Goal: Information Seeking & Learning: Learn about a topic

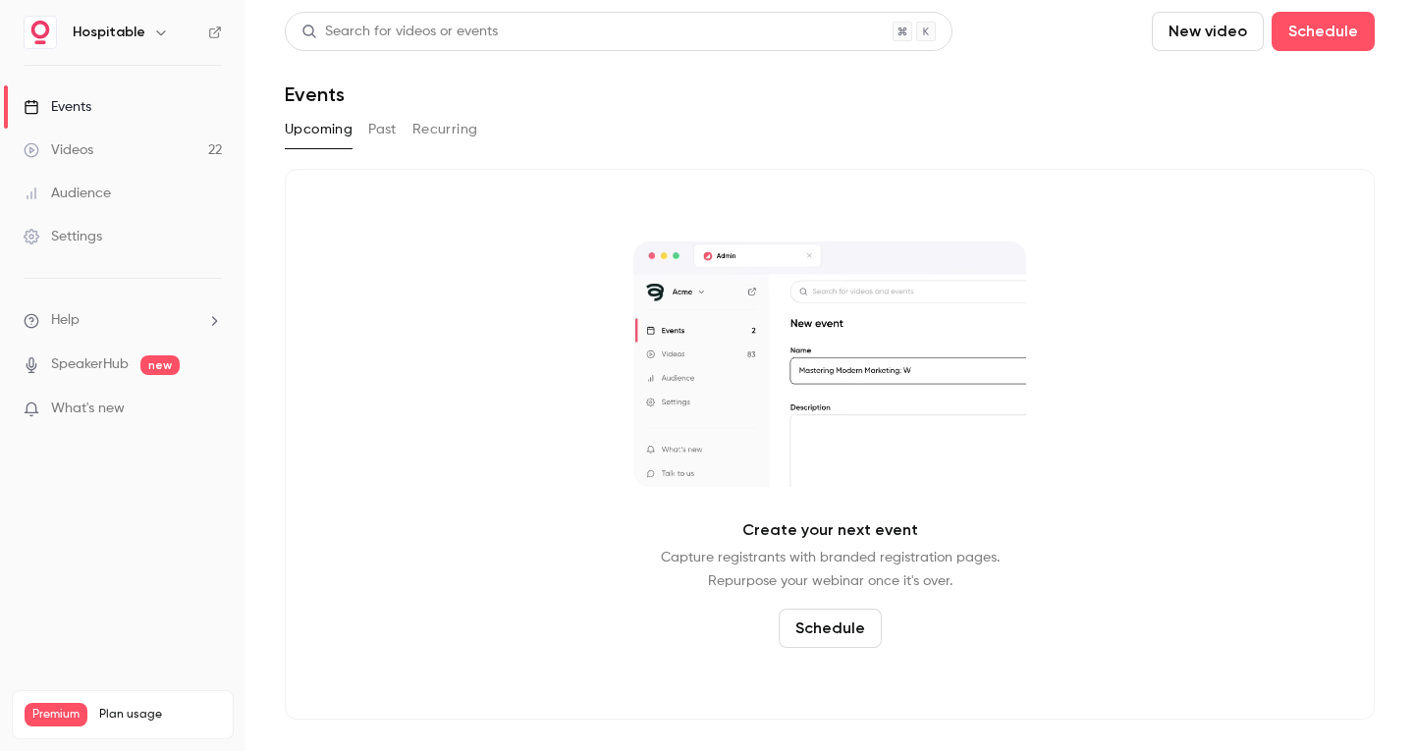
click at [386, 129] on button "Past" at bounding box center [382, 129] width 28 height 31
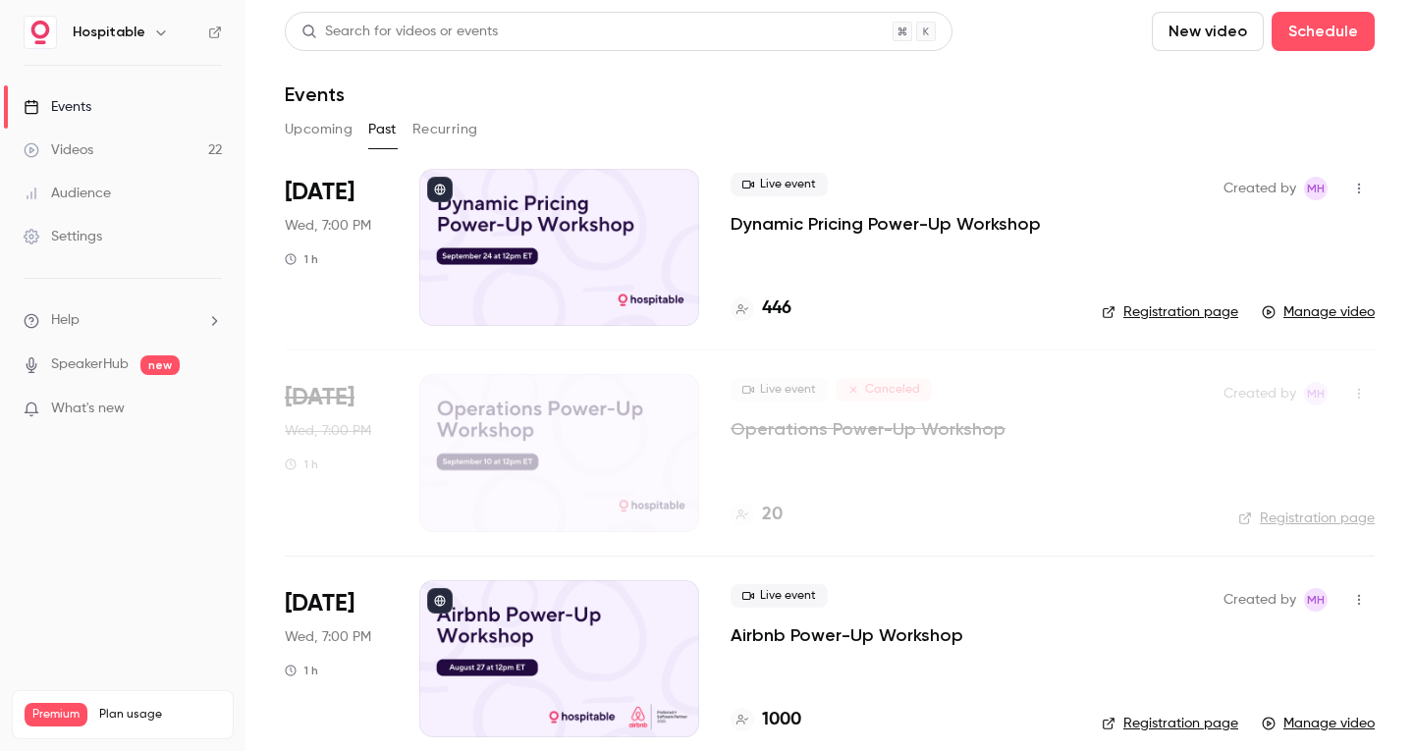
click at [797, 217] on p "Dynamic Pricing Power-Up Workshop" at bounding box center [886, 224] width 310 height 24
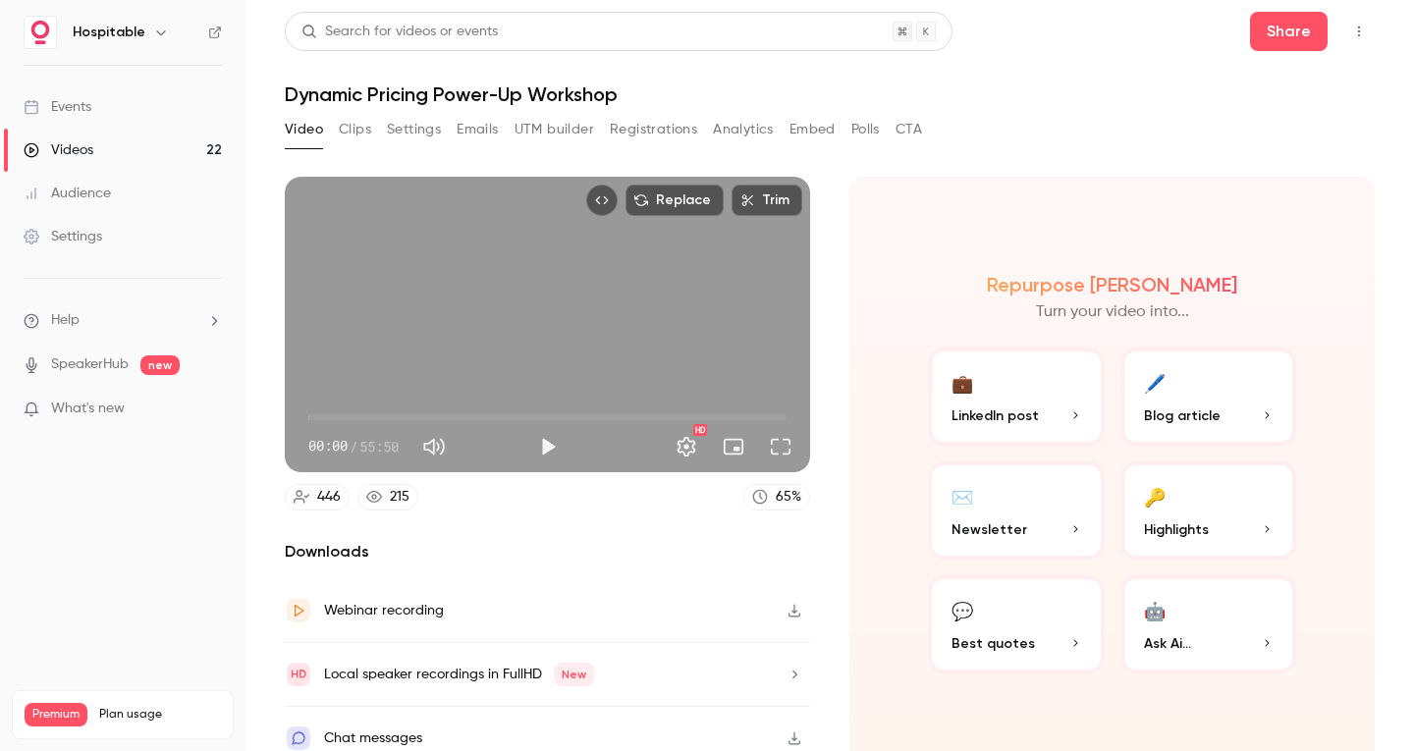
scroll to position [14, 0]
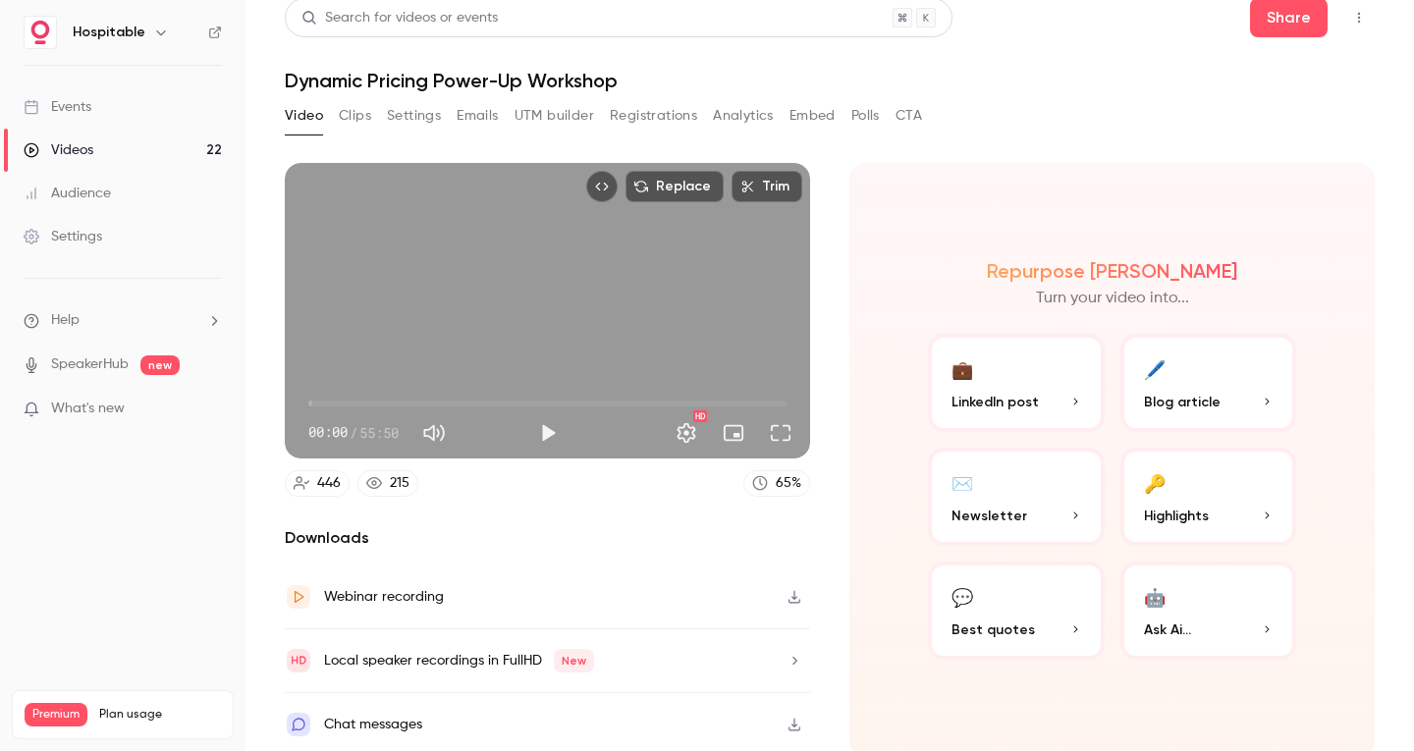
click at [788, 600] on button "button" at bounding box center [794, 596] width 31 height 31
drag, startPoint x: 281, startPoint y: 80, endPoint x: 620, endPoint y: 84, distance: 338.9
click at [620, 84] on main "Search for videos or events Share Dynamic Pricing Power-Up Workshop Video Clips…" at bounding box center [830, 375] width 1169 height 751
copy h1 "Dynamic Pricing Power-Up Workshop"
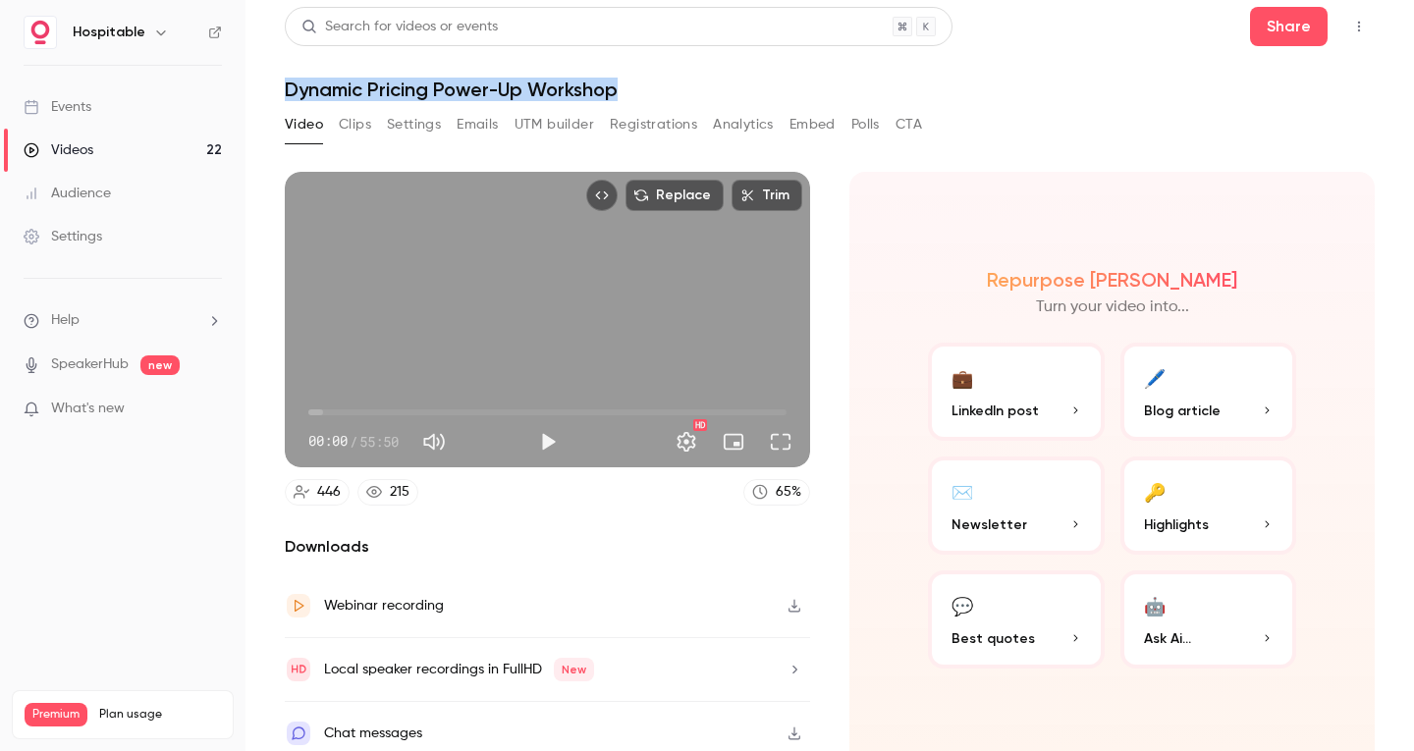
scroll to position [0, 0]
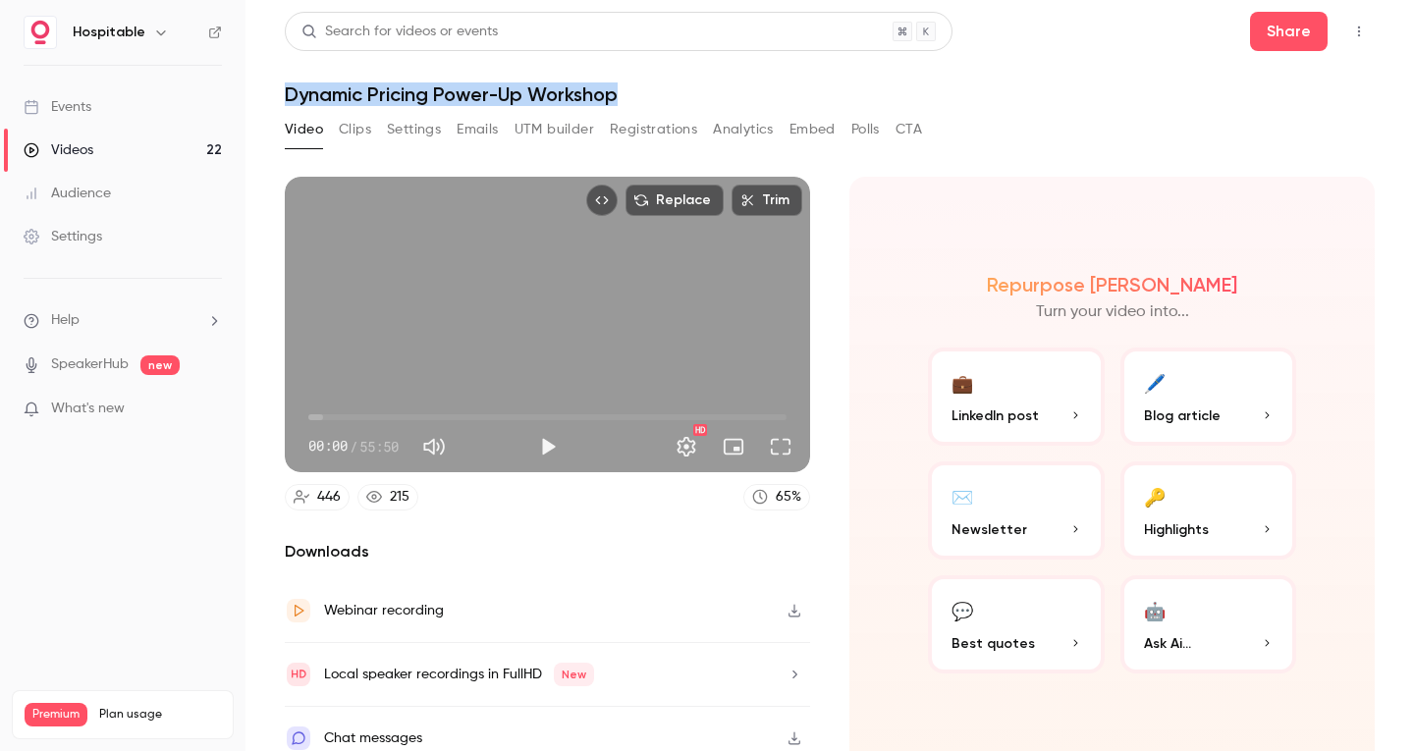
click at [404, 130] on button "Settings" at bounding box center [414, 129] width 54 height 31
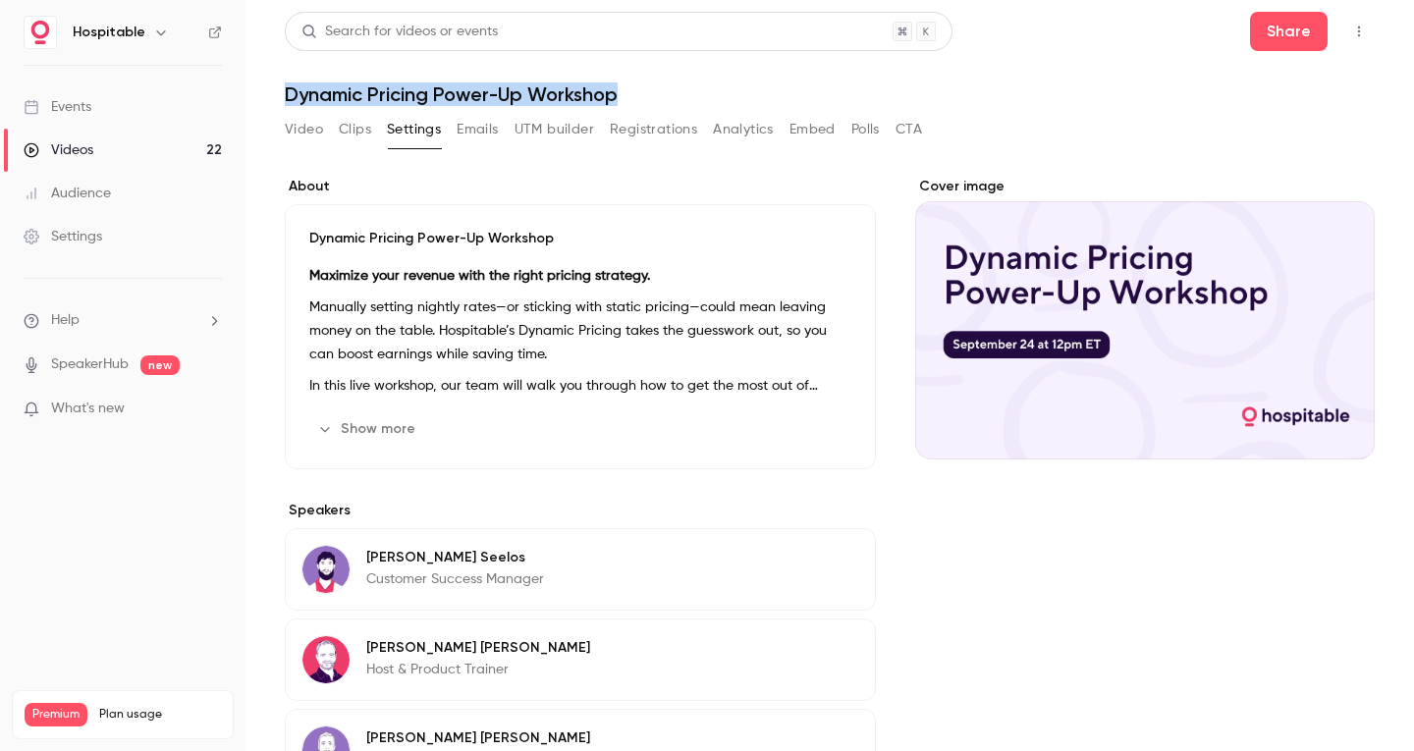
click at [365, 429] on button "Show more" at bounding box center [368, 428] width 118 height 31
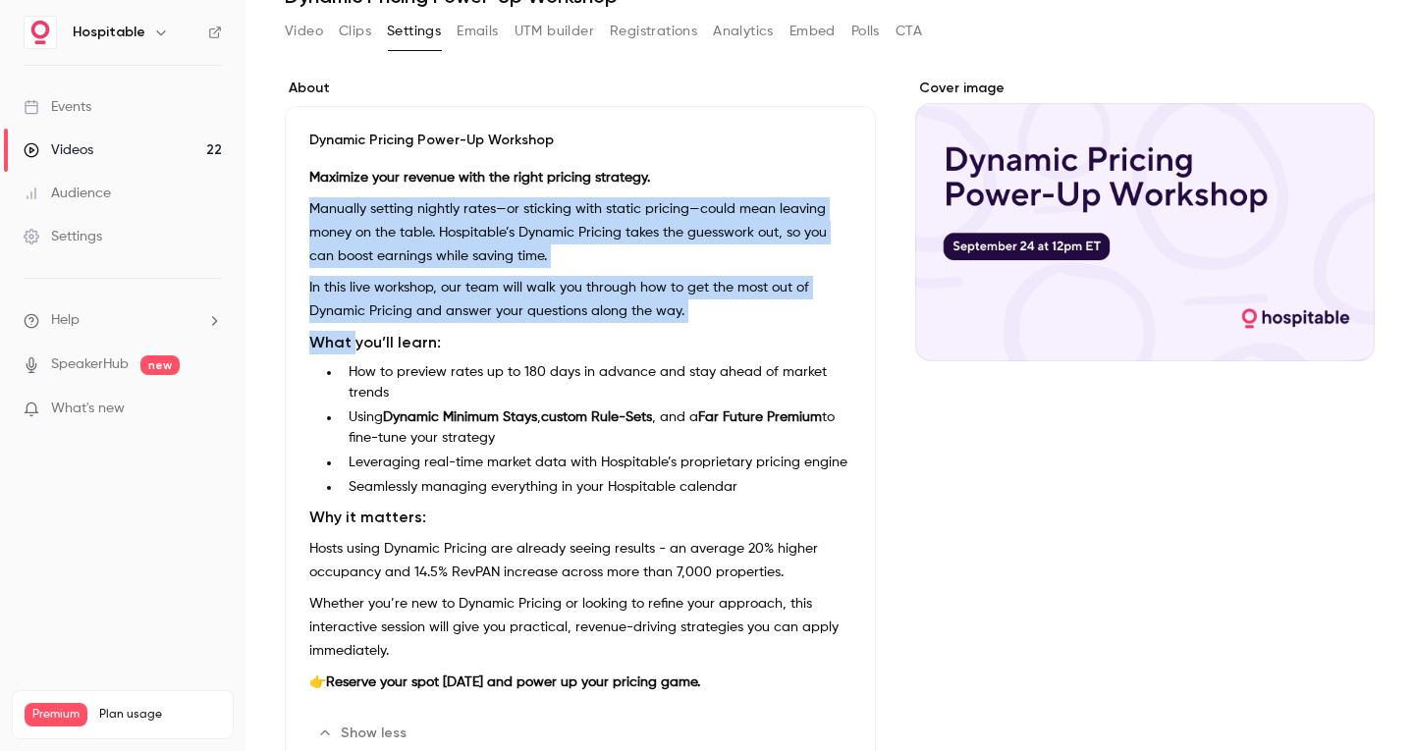
scroll to position [196, 0]
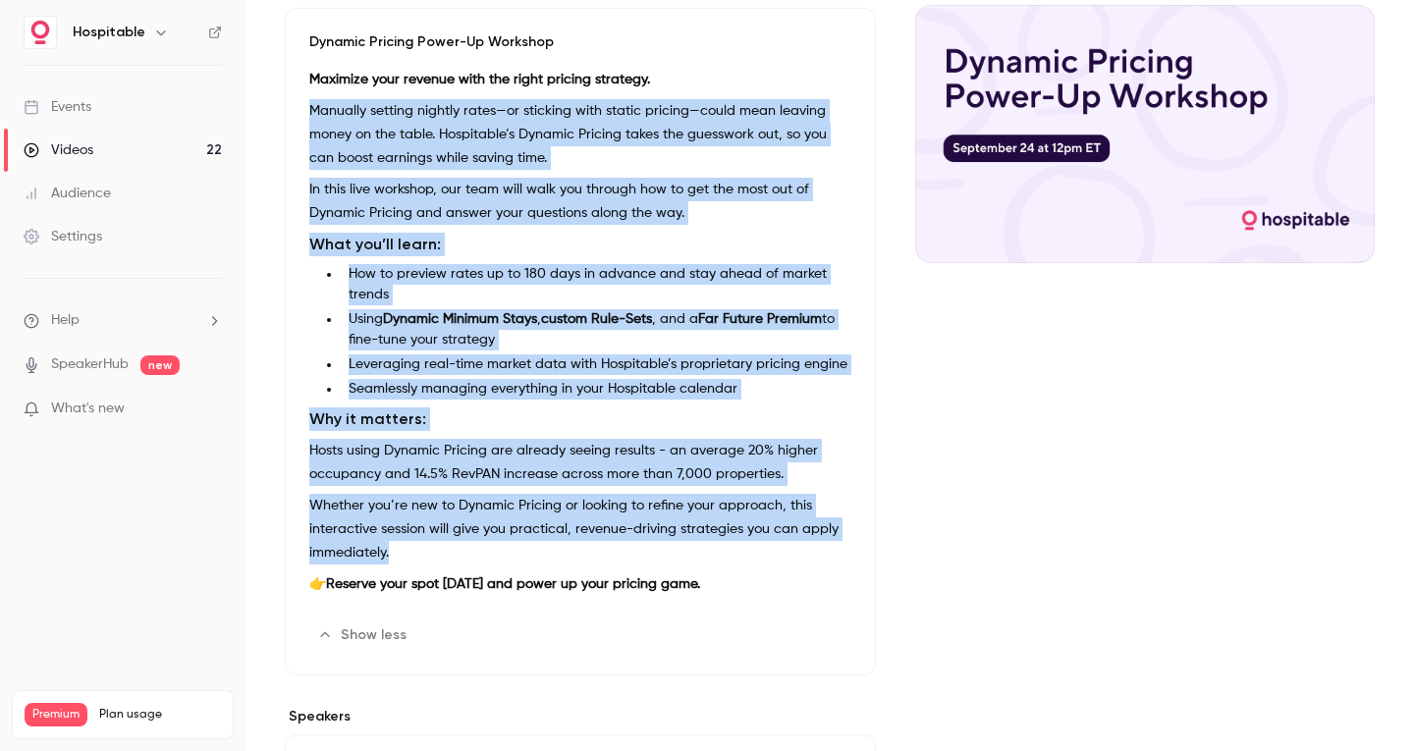
drag, startPoint x: 310, startPoint y: 210, endPoint x: 395, endPoint y: 555, distance: 354.9
click at [395, 555] on div "Maximize your revenue with the right pricing strategy. Manually setting nightly…" at bounding box center [580, 336] width 542 height 536
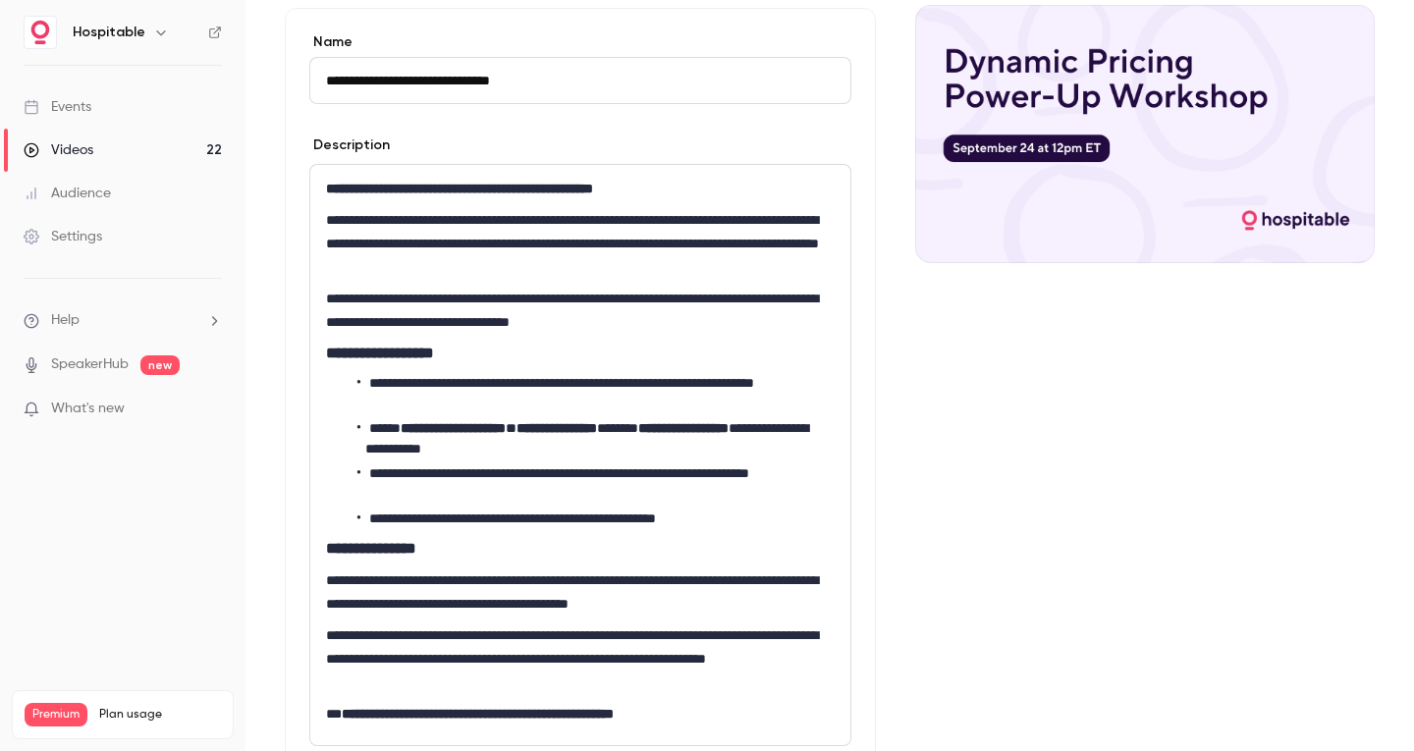
click at [379, 216] on p "**********" at bounding box center [576, 243] width 500 height 71
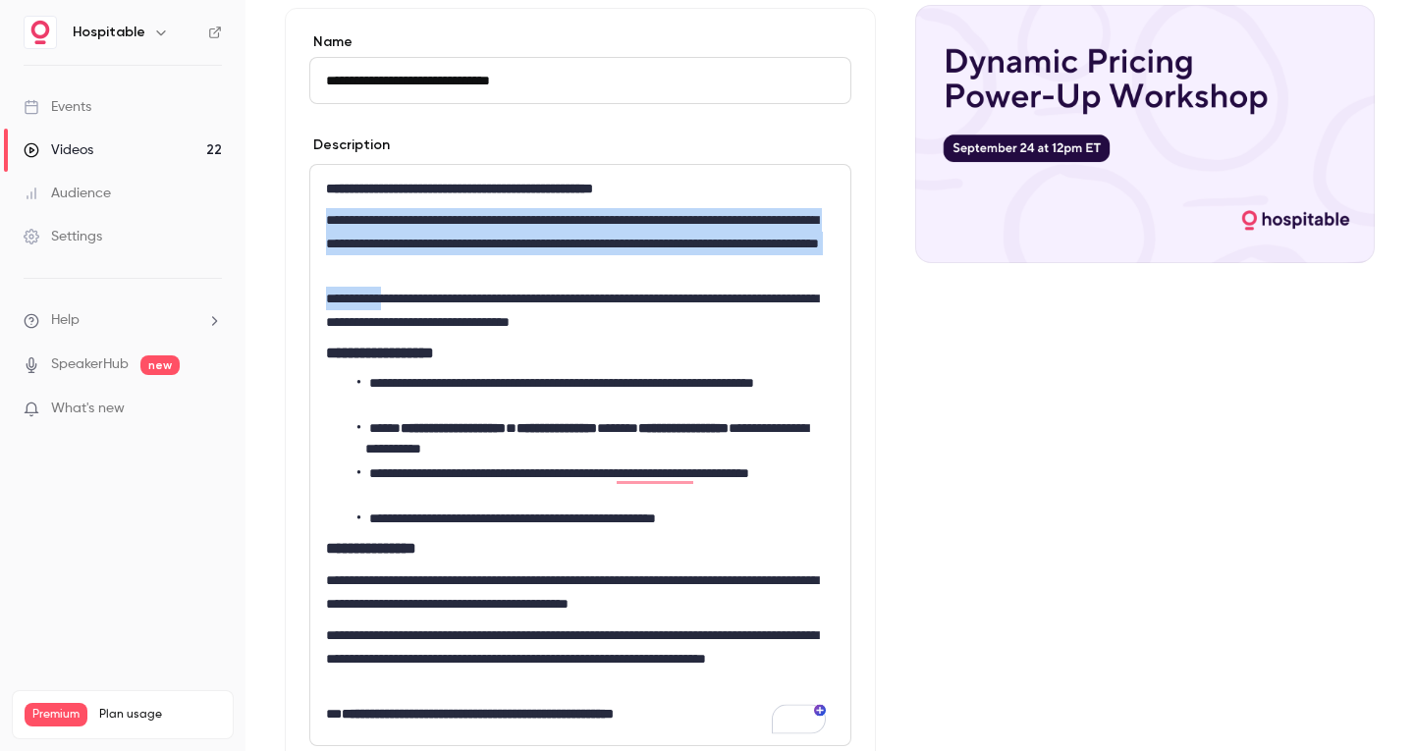
scroll to position [393, 0]
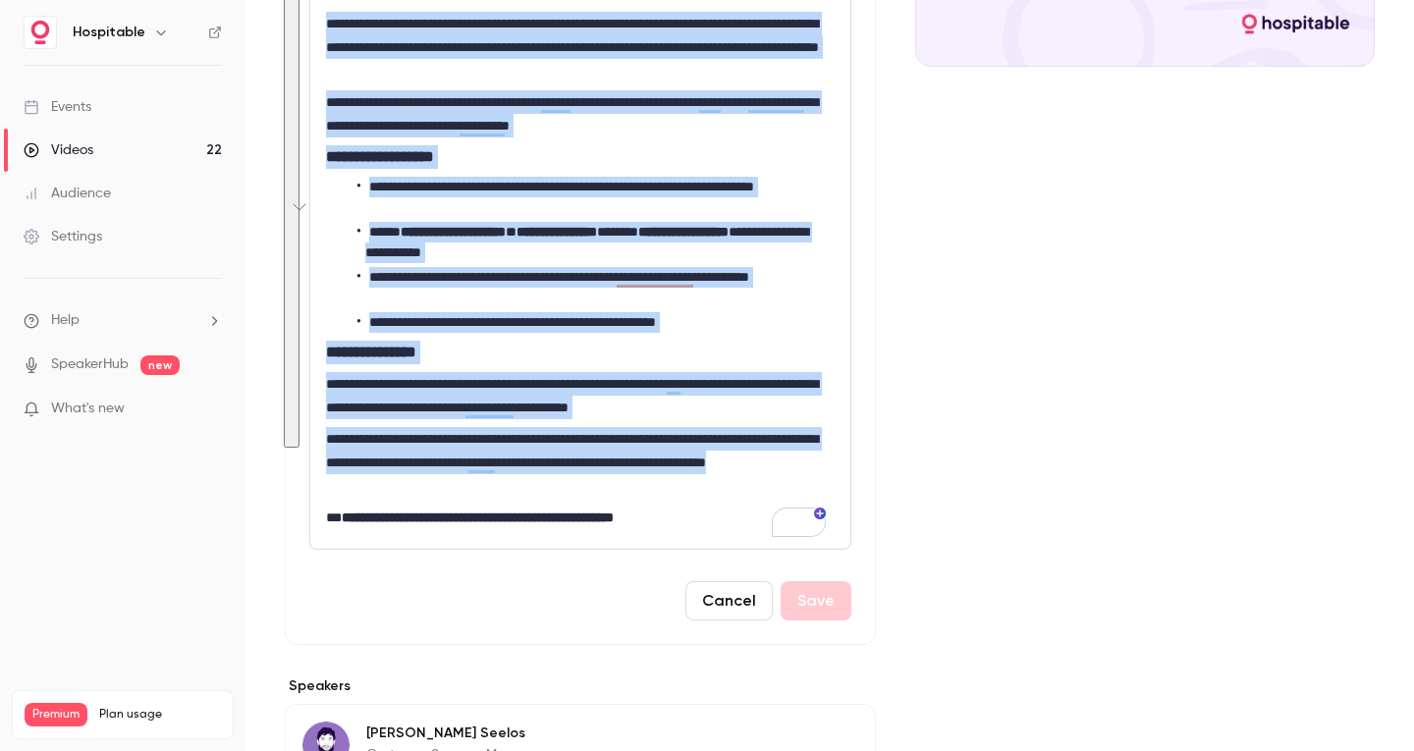
drag, startPoint x: 331, startPoint y: 225, endPoint x: 447, endPoint y: 484, distance: 284.0
click at [447, 484] on div "**********" at bounding box center [580, 259] width 540 height 580
copy div "**********"
